Goal: Book appointment/travel/reservation

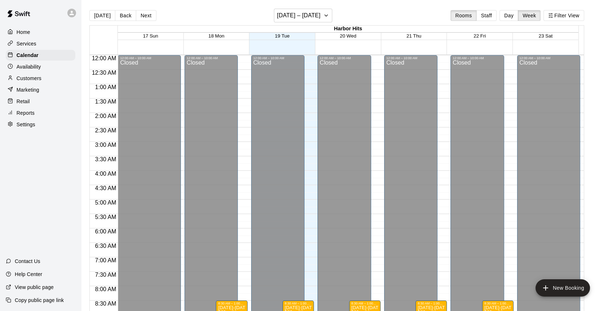
scroll to position [301, 0]
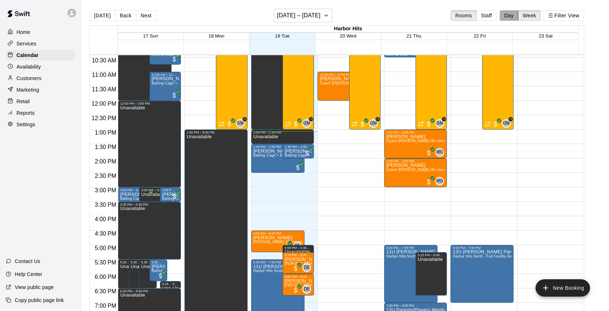
click at [515, 15] on button "Day" at bounding box center [509, 15] width 19 height 11
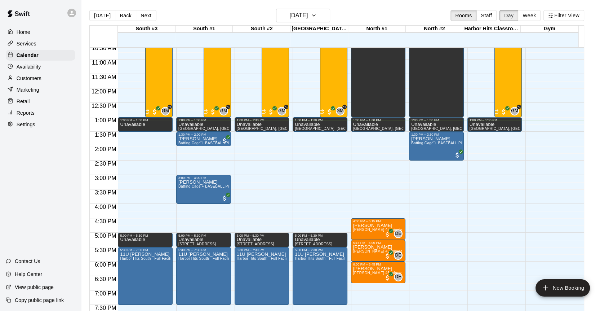
scroll to position [297, 0]
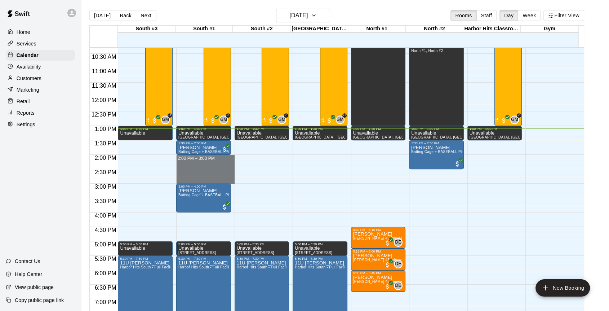
drag, startPoint x: 182, startPoint y: 156, endPoint x: 185, endPoint y: 179, distance: 23.2
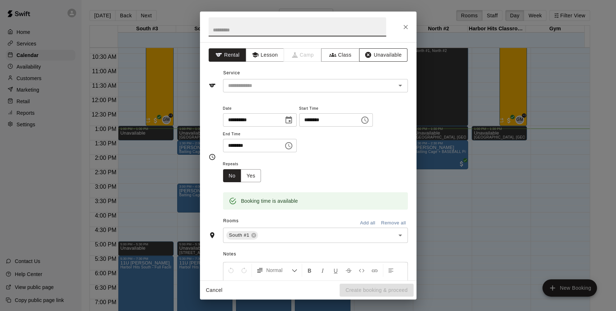
click at [374, 57] on button "Unavailable" at bounding box center [383, 54] width 48 height 13
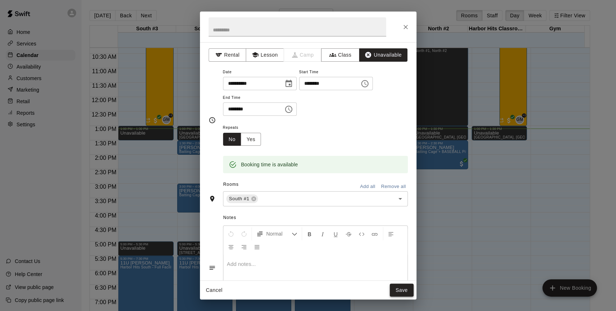
click at [394, 293] on button "Save" at bounding box center [401, 289] width 24 height 13
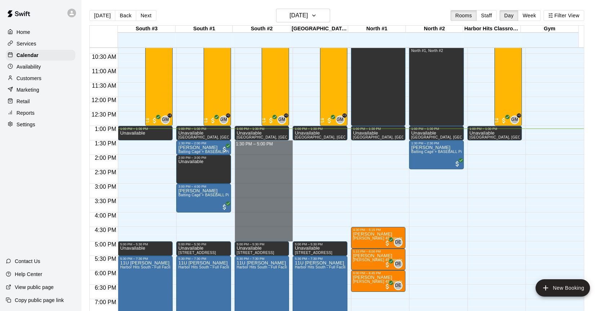
drag, startPoint x: 241, startPoint y: 144, endPoint x: 254, endPoint y: 236, distance: 93.5
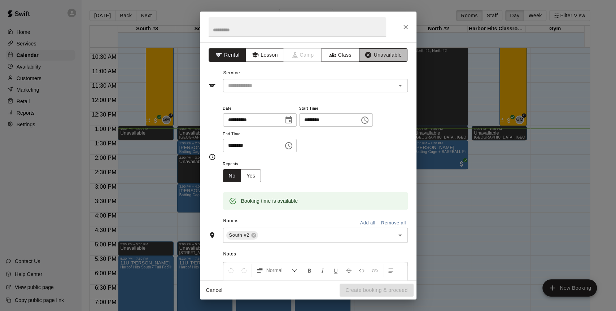
click at [369, 53] on button "Unavailable" at bounding box center [383, 54] width 48 height 13
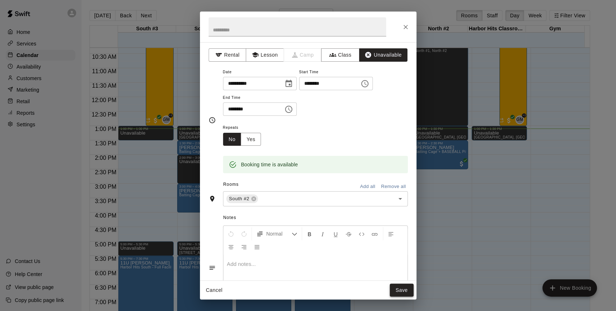
click at [398, 294] on button "Save" at bounding box center [401, 289] width 24 height 13
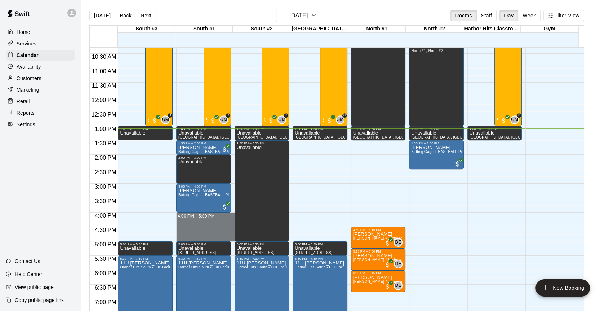
drag, startPoint x: 208, startPoint y: 213, endPoint x: 209, endPoint y: 236, distance: 23.1
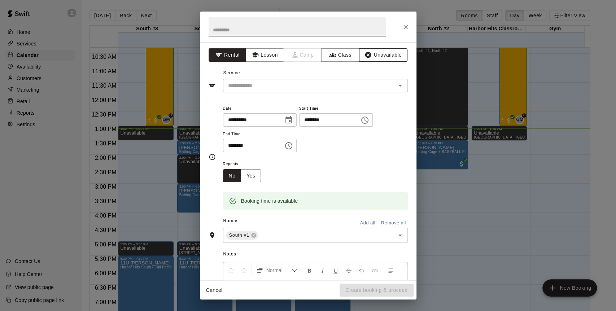
click at [375, 55] on button "Unavailable" at bounding box center [383, 54] width 48 height 13
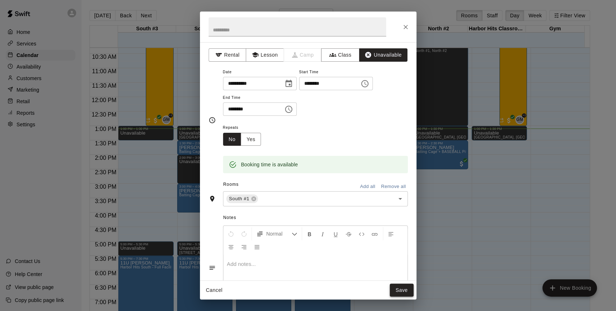
click at [401, 290] on button "Save" at bounding box center [401, 289] width 24 height 13
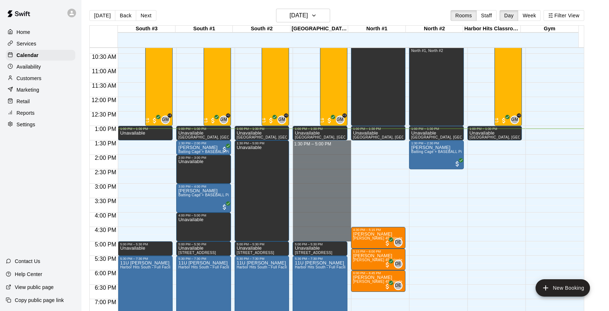
drag, startPoint x: 330, startPoint y: 144, endPoint x: 330, endPoint y: 239, distance: 94.8
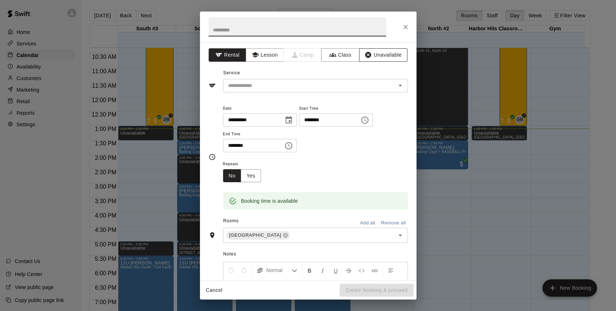
click at [383, 56] on button "Unavailable" at bounding box center [383, 54] width 48 height 13
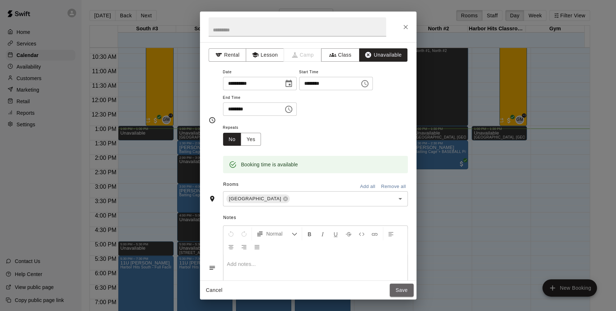
click at [403, 290] on button "Save" at bounding box center [401, 289] width 24 height 13
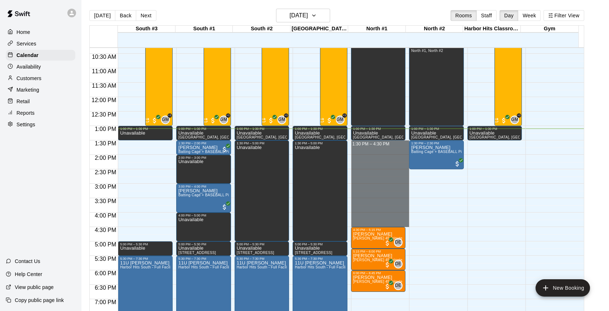
drag, startPoint x: 380, startPoint y: 141, endPoint x: 384, endPoint y: 223, distance: 82.3
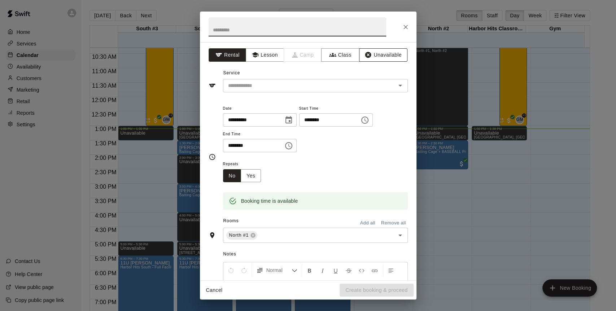
click at [375, 59] on button "Unavailable" at bounding box center [383, 54] width 48 height 13
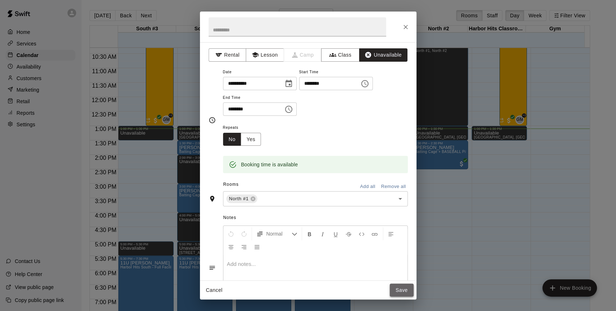
click at [402, 290] on button "Save" at bounding box center [401, 289] width 24 height 13
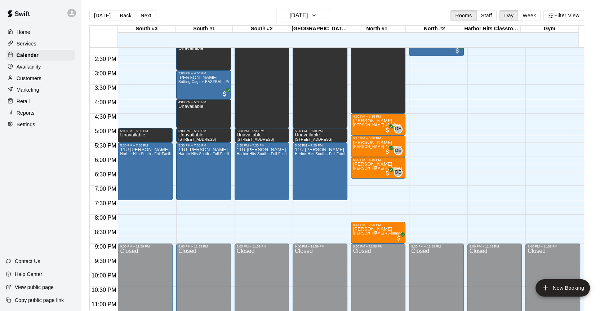
scroll to position [421, 0]
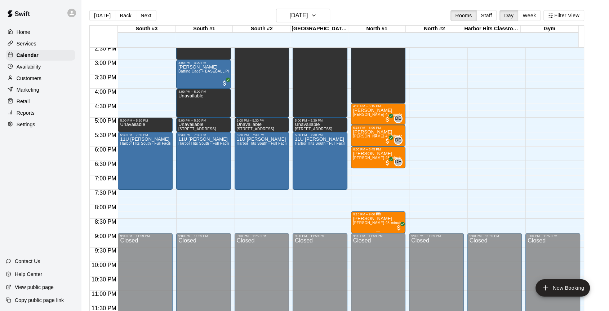
click at [370, 219] on p "[PERSON_NAME]" at bounding box center [378, 219] width 50 height 0
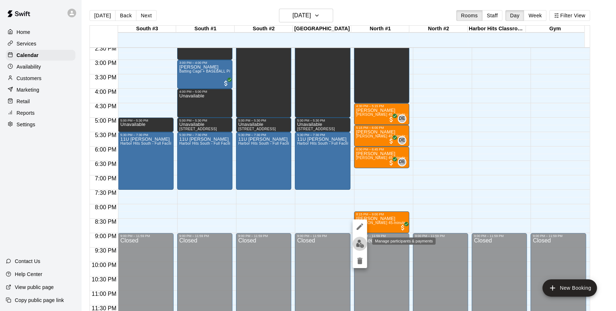
click at [356, 244] on img "edit" at bounding box center [360, 243] width 8 height 8
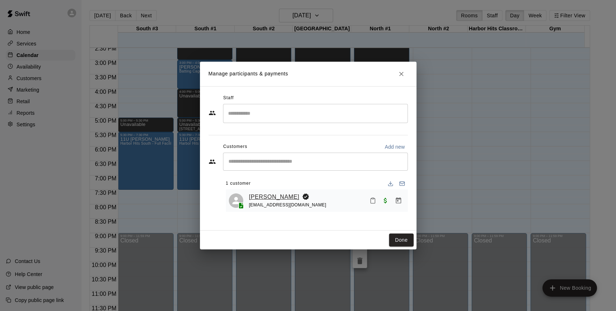
click at [278, 195] on link "[PERSON_NAME]" at bounding box center [274, 196] width 50 height 9
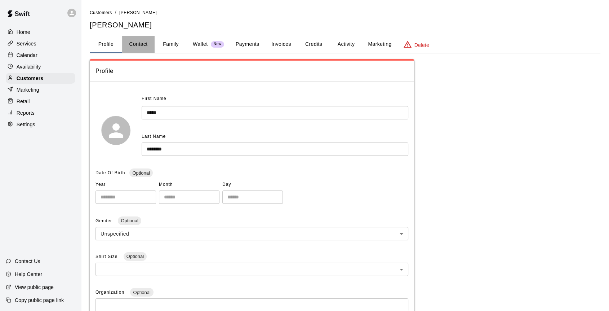
click at [144, 44] on button "Contact" at bounding box center [138, 44] width 32 height 17
select select "**"
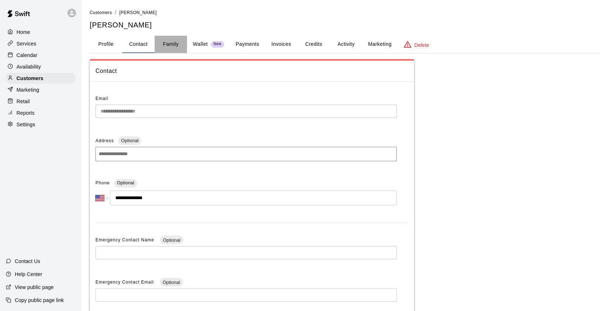
click at [171, 44] on button "Family" at bounding box center [171, 44] width 32 height 17
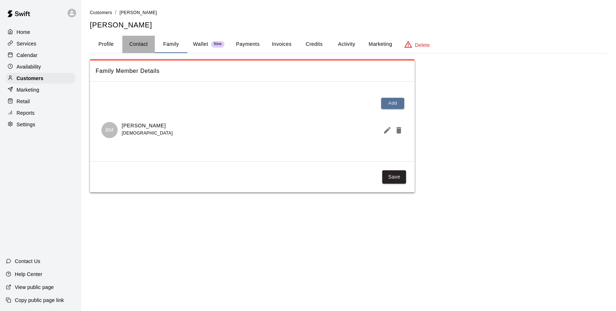
click at [132, 44] on button "Contact" at bounding box center [138, 44] width 32 height 17
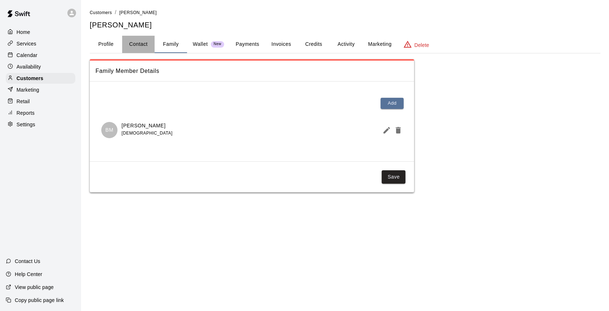
select select "**"
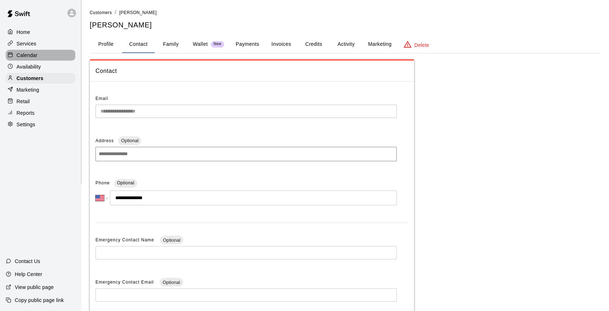
click at [20, 58] on p "Calendar" at bounding box center [27, 55] width 21 height 7
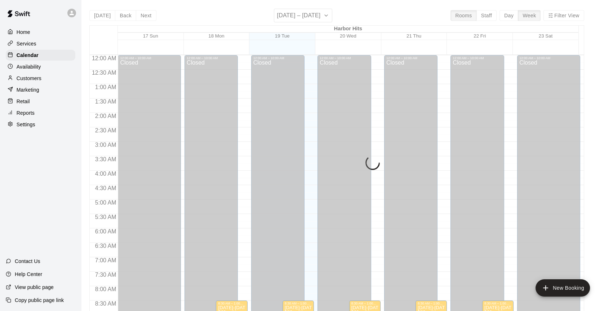
scroll to position [378, 0]
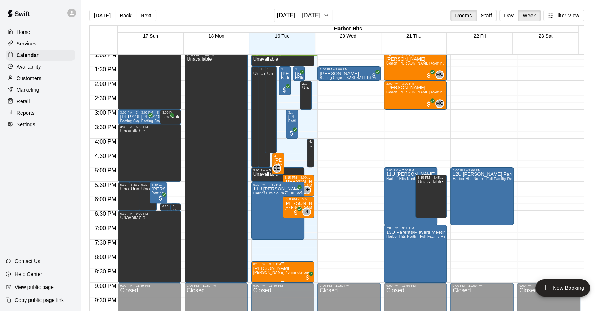
click at [277, 268] on p "[PERSON_NAME]" at bounding box center [283, 268] width 59 height 0
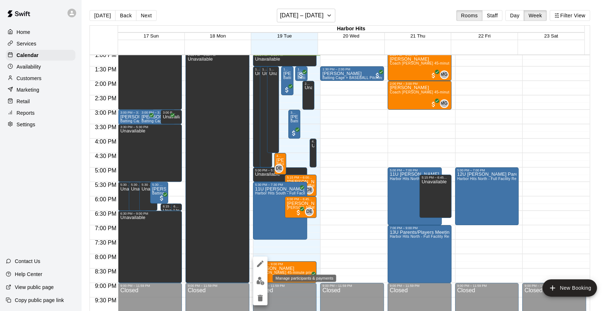
click at [260, 281] on img "edit" at bounding box center [260, 281] width 8 height 8
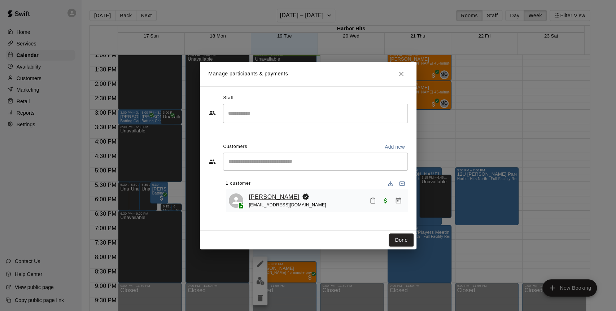
click at [265, 198] on link "[PERSON_NAME]" at bounding box center [274, 196] width 50 height 9
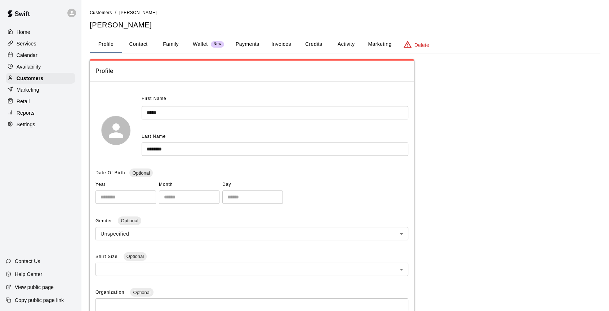
click at [173, 44] on button "Family" at bounding box center [171, 44] width 32 height 17
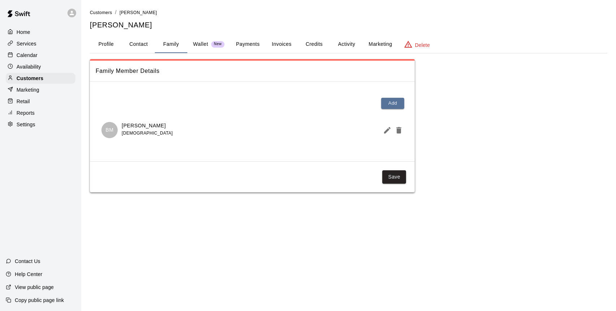
click at [49, 58] on div "Calendar" at bounding box center [41, 55] width 70 height 11
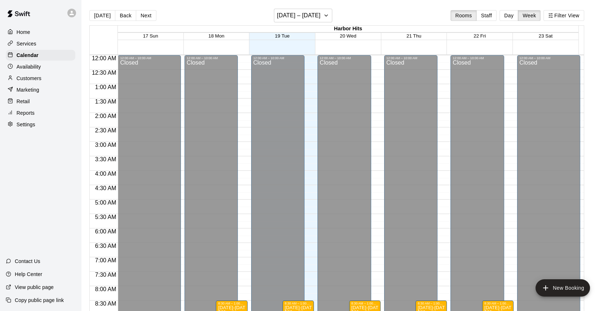
scroll to position [378, 0]
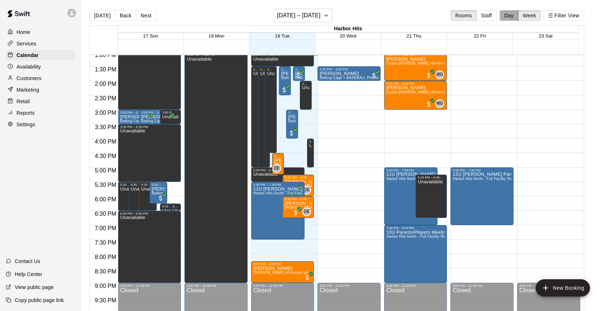
click at [511, 18] on button "Day" at bounding box center [509, 15] width 19 height 11
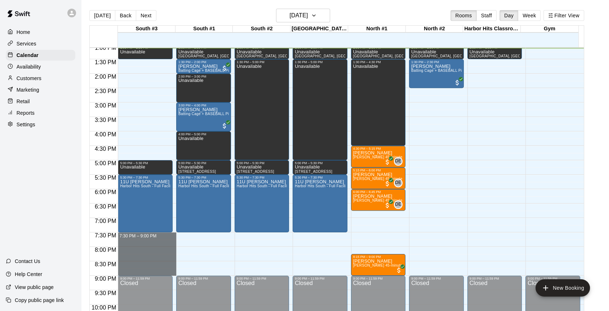
drag, startPoint x: 149, startPoint y: 234, endPoint x: 149, endPoint y: 270, distance: 36.1
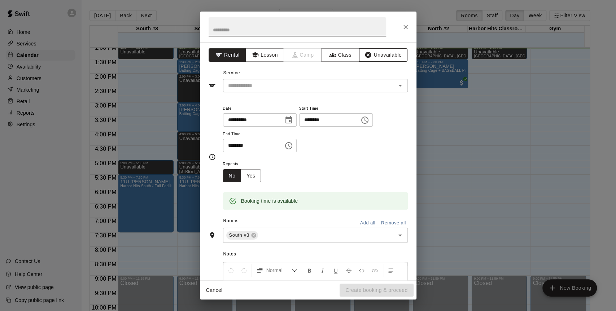
click at [372, 57] on button "Unavailable" at bounding box center [383, 54] width 48 height 13
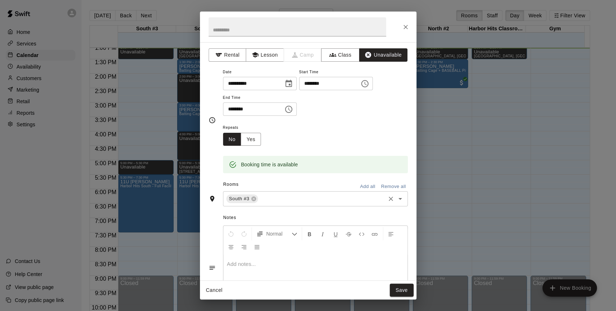
click at [358, 197] on input "text" at bounding box center [321, 198] width 125 height 9
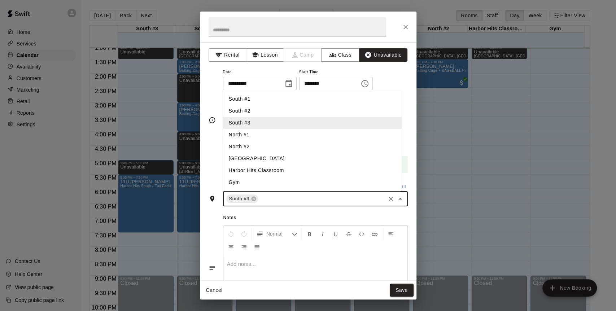
click at [242, 102] on li "South #1" at bounding box center [312, 99] width 179 height 12
click at [243, 110] on li "South #2" at bounding box center [312, 111] width 179 height 12
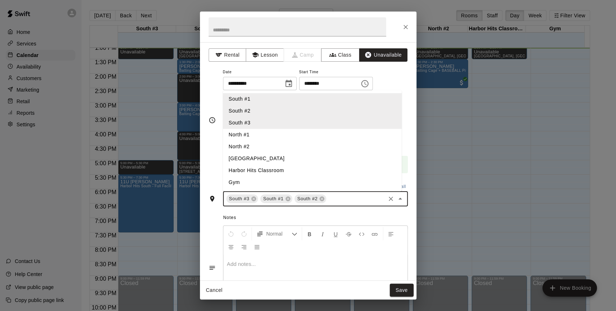
click at [245, 156] on li "[GEOGRAPHIC_DATA]" at bounding box center [312, 159] width 179 height 12
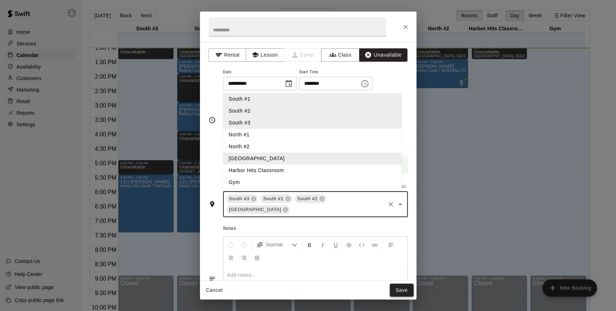
click at [401, 285] on button "Save" at bounding box center [401, 289] width 24 height 13
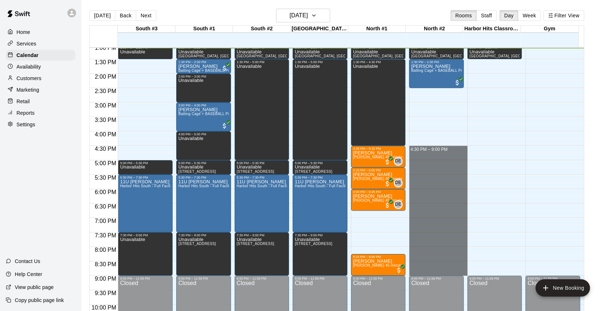
drag, startPoint x: 417, startPoint y: 147, endPoint x: 421, endPoint y: 270, distance: 122.7
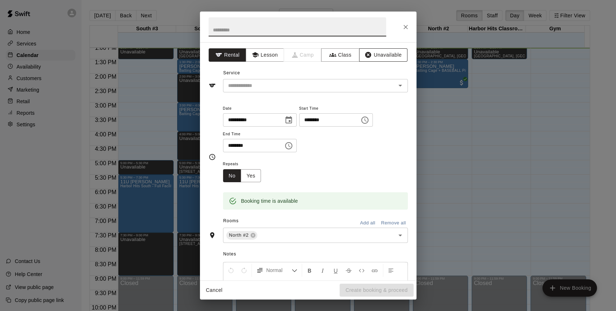
click at [378, 57] on button "Unavailable" at bounding box center [383, 54] width 48 height 13
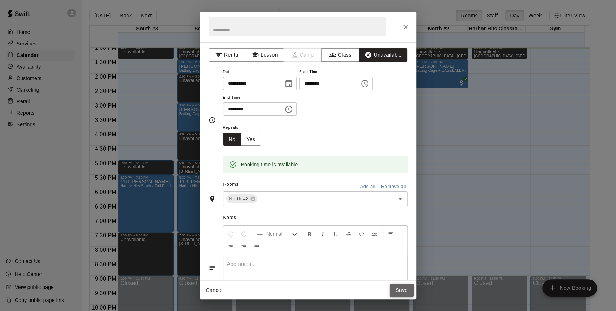
click at [397, 292] on button "Save" at bounding box center [401, 289] width 24 height 13
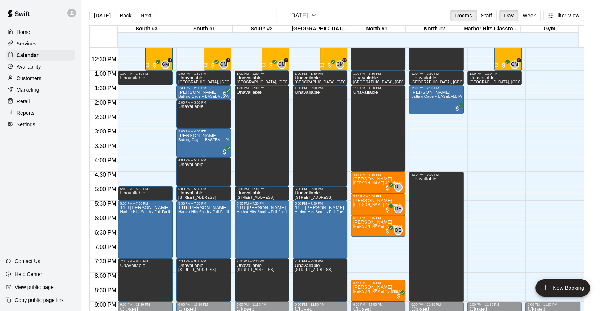
scroll to position [298, 0]
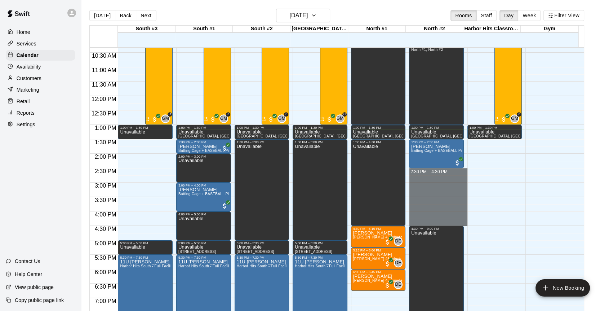
drag, startPoint x: 431, startPoint y: 171, endPoint x: 434, endPoint y: 222, distance: 51.0
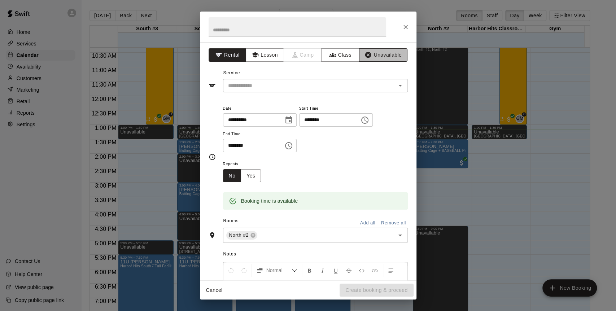
click at [381, 54] on button "Unavailable" at bounding box center [383, 54] width 48 height 13
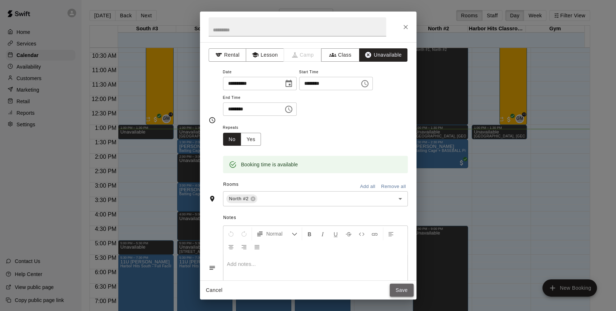
click at [399, 292] on button "Save" at bounding box center [401, 289] width 24 height 13
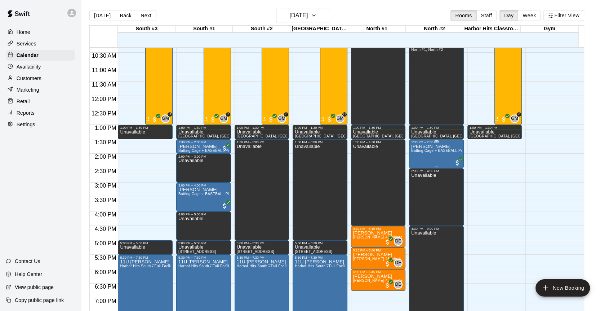
click at [420, 146] on p "[PERSON_NAME]" at bounding box center [436, 146] width 50 height 0
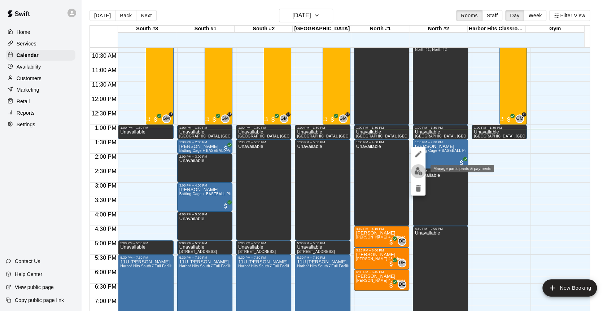
click at [419, 167] on img "edit" at bounding box center [418, 171] width 8 height 8
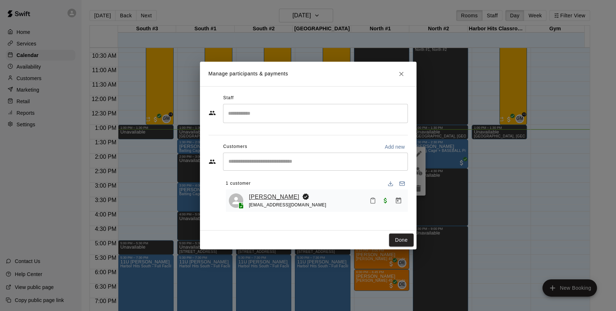
click at [280, 194] on link "[PERSON_NAME]" at bounding box center [274, 196] width 50 height 9
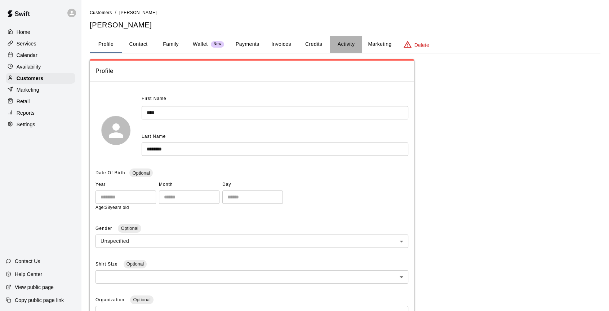
click at [342, 44] on button "Activity" at bounding box center [346, 44] width 32 height 17
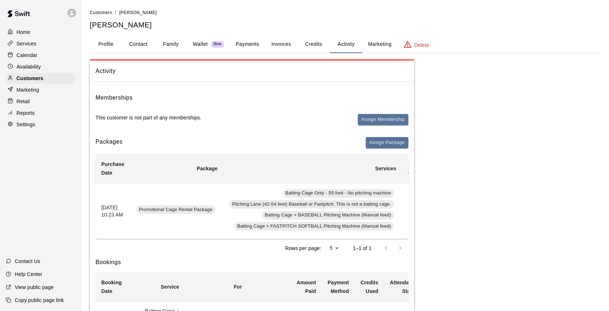
click at [35, 56] on p "Calendar" at bounding box center [27, 55] width 21 height 7
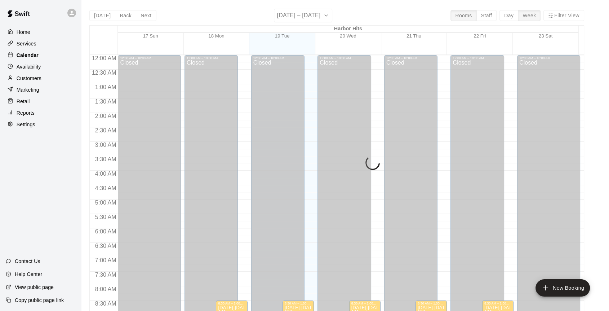
scroll to position [380, 0]
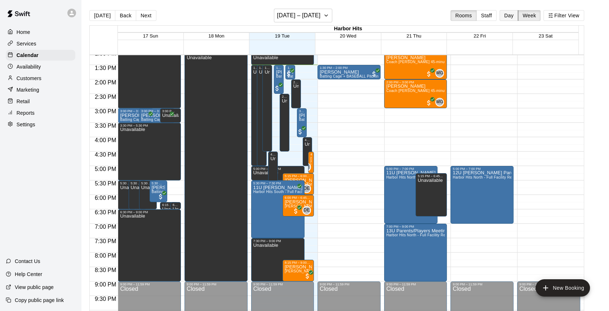
click at [515, 14] on button "Day" at bounding box center [509, 15] width 19 height 11
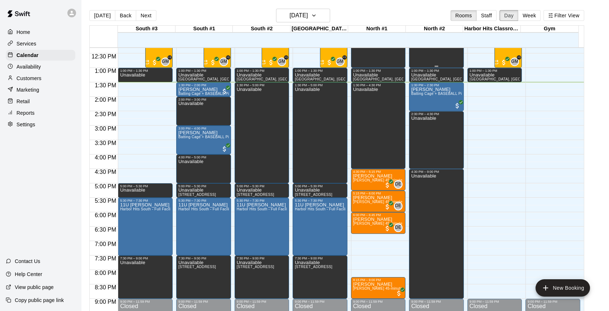
scroll to position [309, 0]
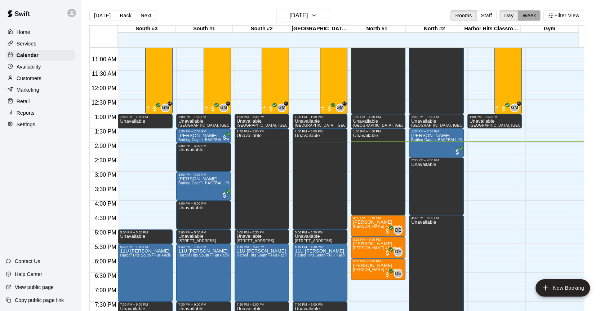
click at [540, 15] on button "Week" at bounding box center [529, 15] width 23 height 11
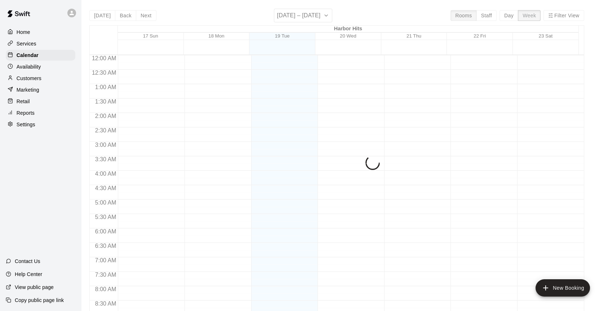
scroll to position [403, 0]
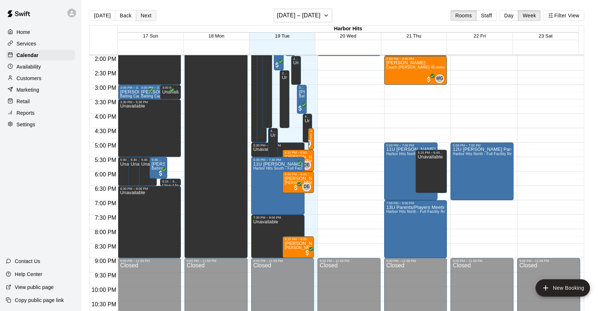
click at [139, 13] on button "Next" at bounding box center [146, 15] width 20 height 11
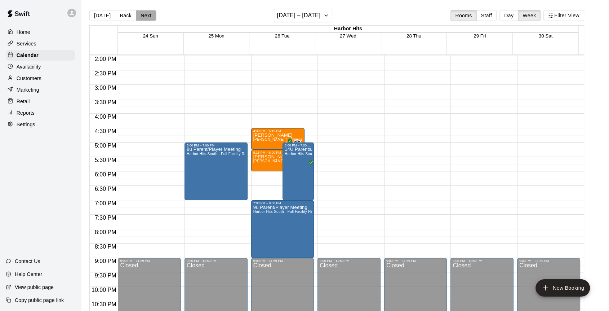
click at [146, 18] on button "Next" at bounding box center [146, 15] width 20 height 11
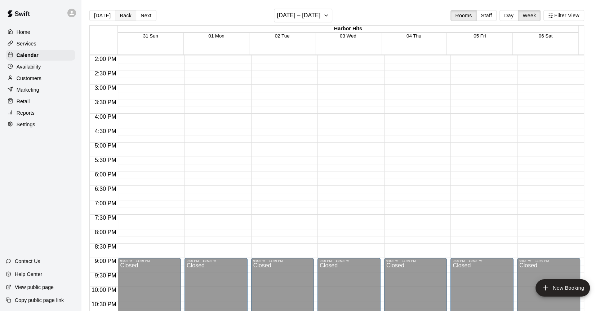
click at [128, 14] on button "Back" at bounding box center [125, 15] width 21 height 11
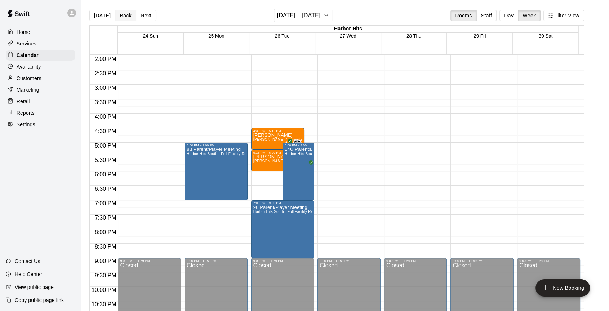
click at [128, 14] on button "Back" at bounding box center [125, 15] width 21 height 11
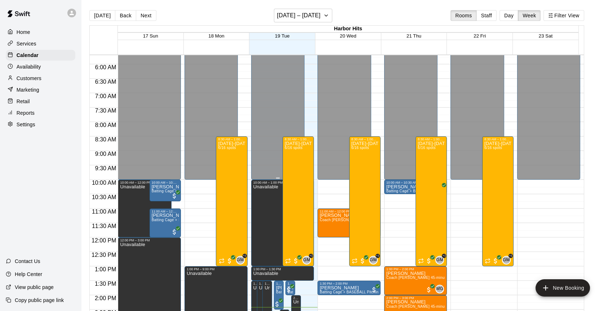
scroll to position [163, 0]
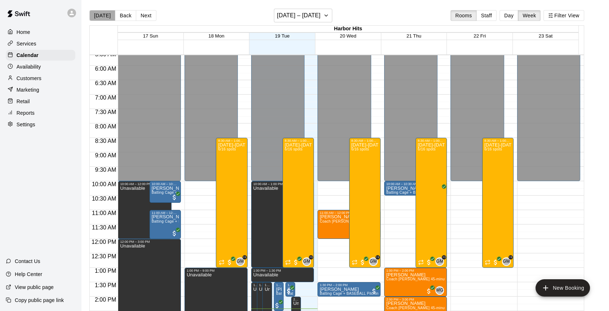
click at [104, 18] on button "[DATE]" at bounding box center [102, 15] width 26 height 11
click at [518, 16] on button "Day" at bounding box center [509, 15] width 19 height 11
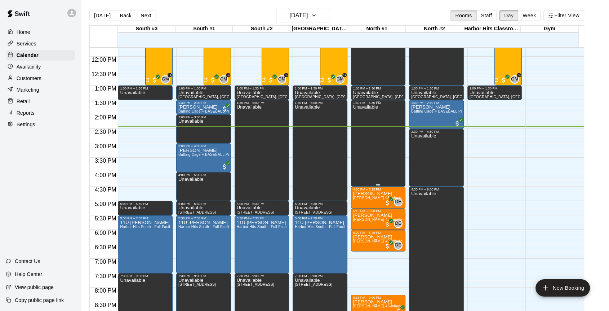
scroll to position [336, 0]
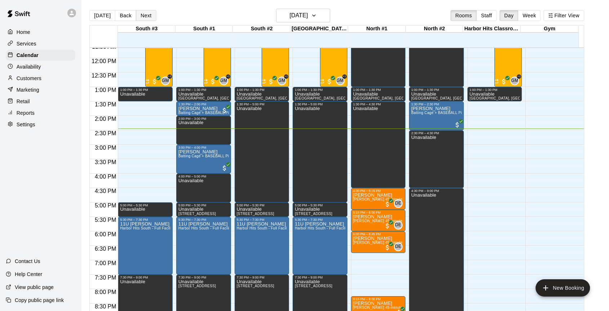
click at [144, 16] on button "Next" at bounding box center [146, 15] width 20 height 11
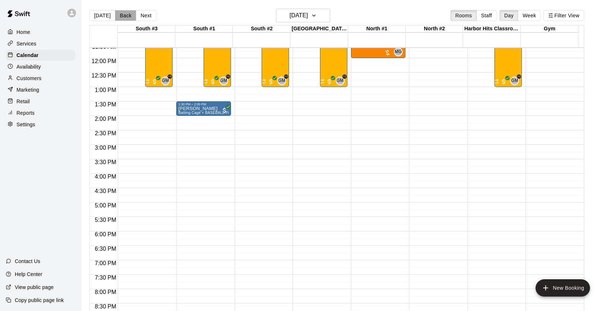
click at [119, 15] on button "Back" at bounding box center [125, 15] width 21 height 11
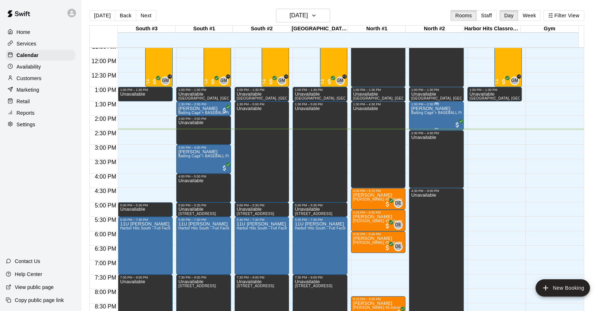
click at [421, 109] on p "[PERSON_NAME]" at bounding box center [436, 109] width 50 height 0
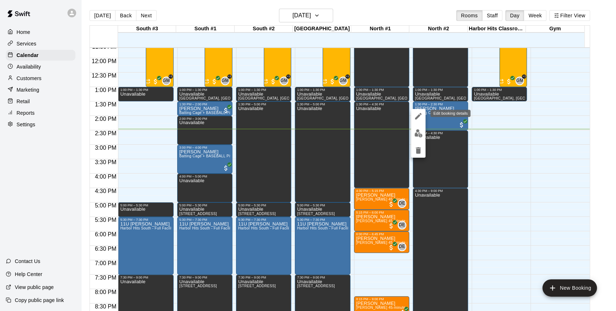
click at [417, 118] on icon "edit" at bounding box center [418, 116] width 6 height 6
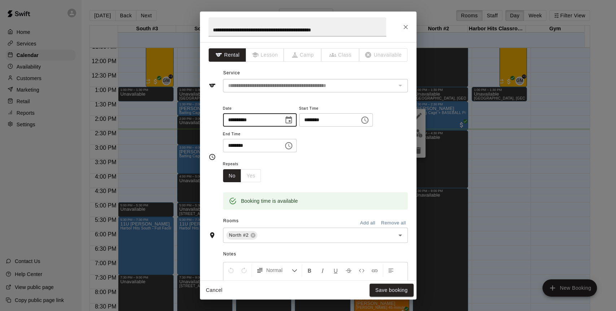
click at [248, 118] on input "**********" at bounding box center [251, 119] width 56 height 13
click at [293, 118] on icon "Choose date, selected date is Aug 19, 2025" at bounding box center [288, 120] width 9 height 9
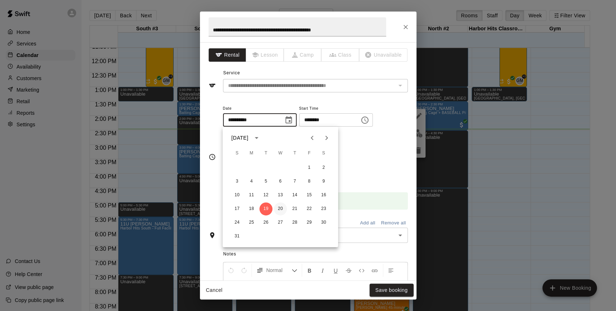
click at [278, 209] on button "20" at bounding box center [280, 208] width 13 height 13
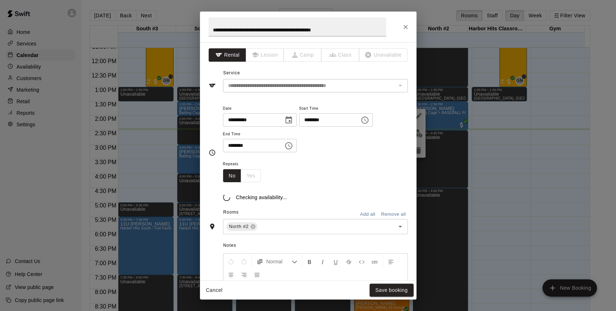
type input "**********"
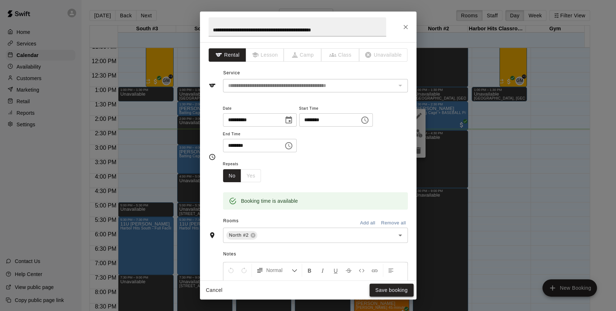
click at [389, 289] on button "Save booking" at bounding box center [391, 289] width 44 height 13
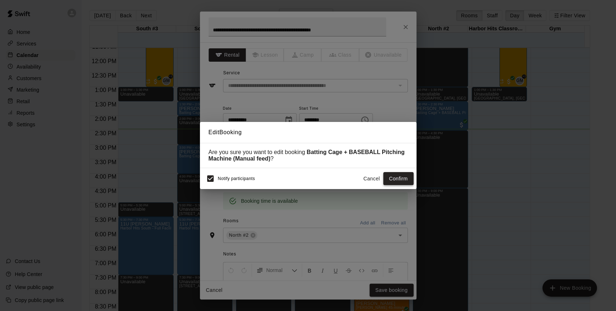
click at [392, 180] on button "Confirm" at bounding box center [398, 178] width 30 height 13
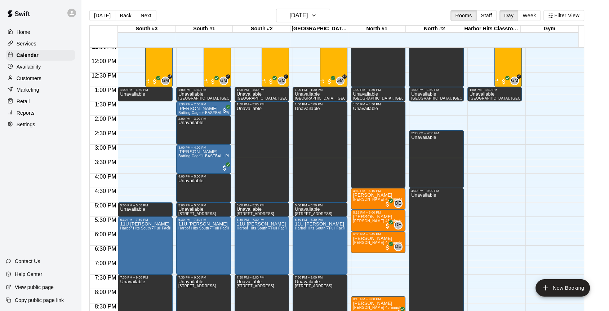
scroll to position [256, 0]
